Goal: Task Accomplishment & Management: Manage account settings

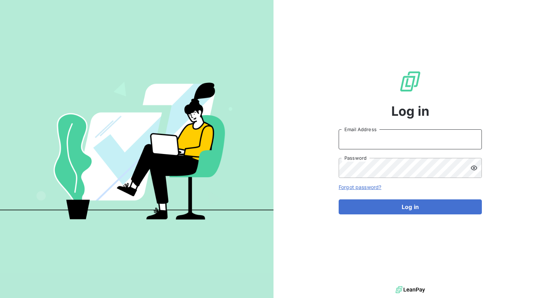
click at [412, 142] on input "Email Address" at bounding box center [410, 140] width 143 height 20
click at [544, 83] on div "Log in Email Address Password Forgot password? Log in" at bounding box center [409, 142] width 273 height 285
click at [416, 137] on input "Email Address" at bounding box center [410, 140] width 143 height 20
type input "[PERSON_NAME][EMAIL_ADDRESS][PERSON_NAME][DOMAIN_NAME]"
